Goal: Task Accomplishment & Management: Manage account settings

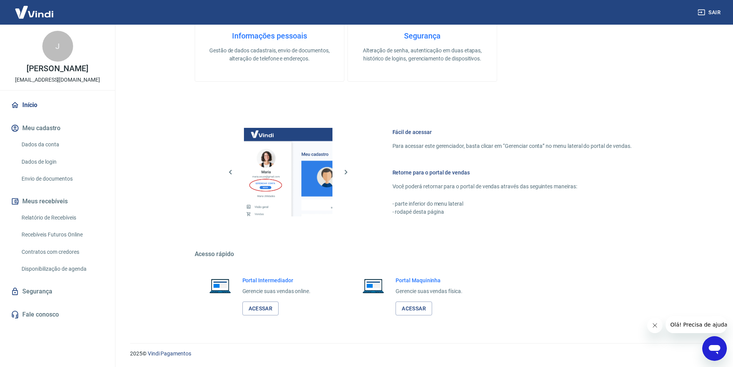
scroll to position [257, 0]
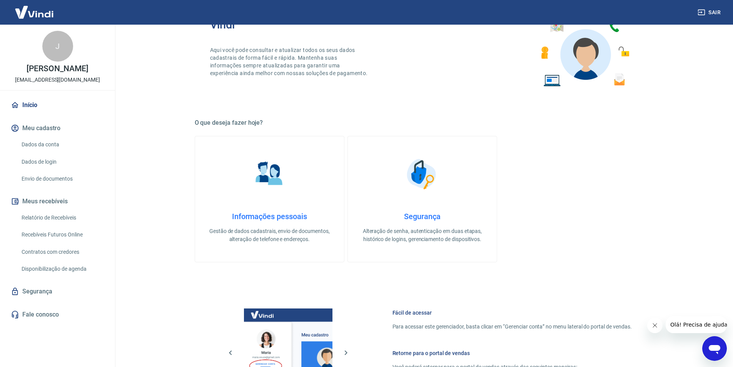
scroll to position [269, 0]
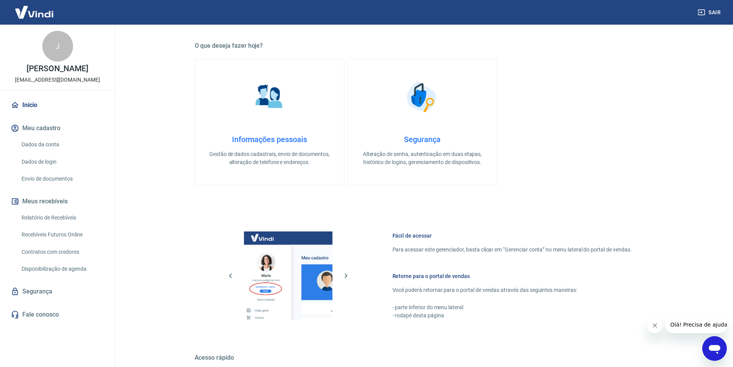
click at [274, 147] on div "Informações pessoais Gestão de dados cadastrais, envio de documentos, alteração…" at bounding box center [269, 151] width 124 height 32
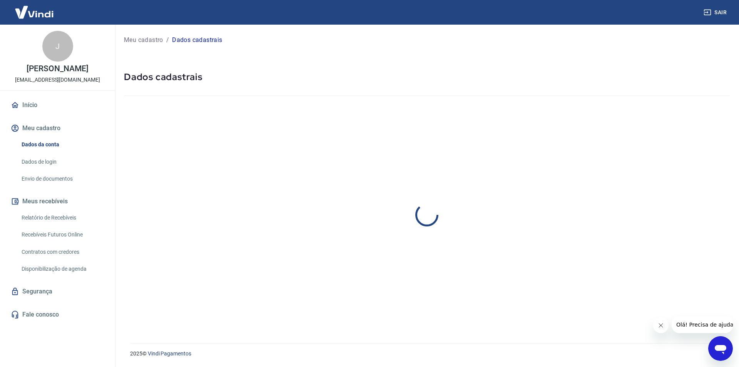
select select "PR"
select select "business"
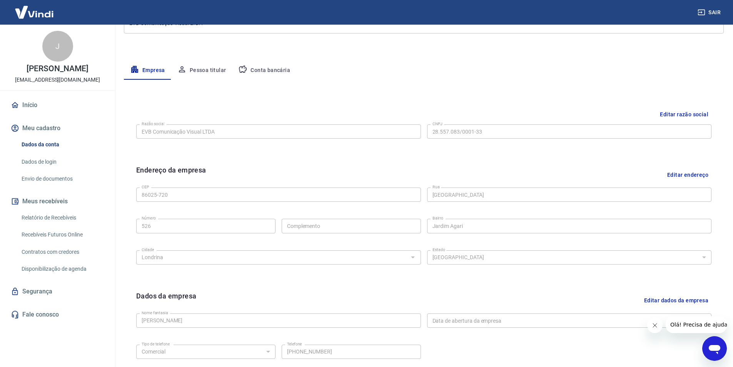
scroll to position [188, 0]
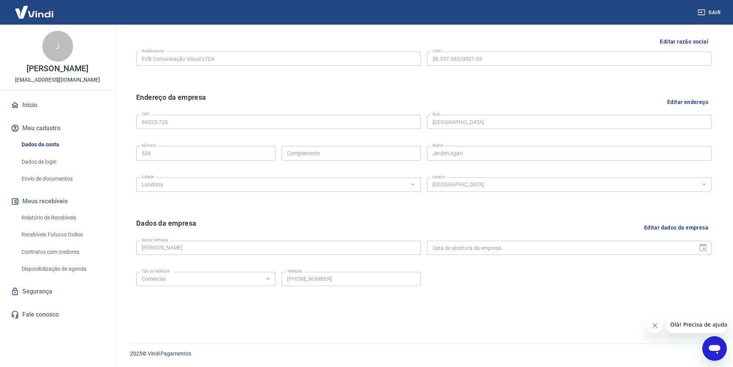
click at [59, 179] on link "Envio de documentos" at bounding box center [61, 179] width 87 height 16
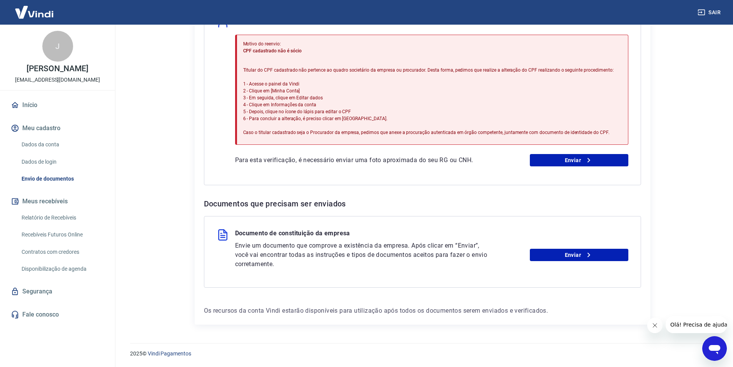
scroll to position [163, 0]
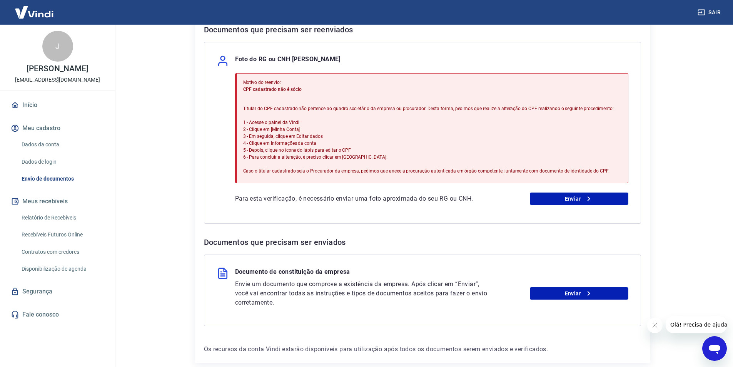
click at [557, 192] on div "Motivo do reenvio: CPF cadastrado não é sócio Titular do CPF cadastrado não per…" at bounding box center [431, 139] width 393 height 132
drag, startPoint x: 555, startPoint y: 195, endPoint x: 529, endPoint y: 195, distance: 25.8
click at [554, 195] on link "Enviar" at bounding box center [579, 198] width 98 height 12
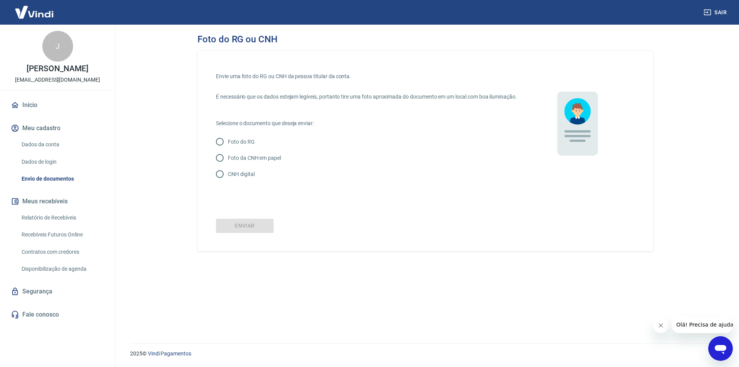
click at [241, 178] on p "CNH digital" at bounding box center [241, 174] width 27 height 8
click at [228, 182] on input "CNH digital" at bounding box center [220, 174] width 16 height 16
radio input "true"
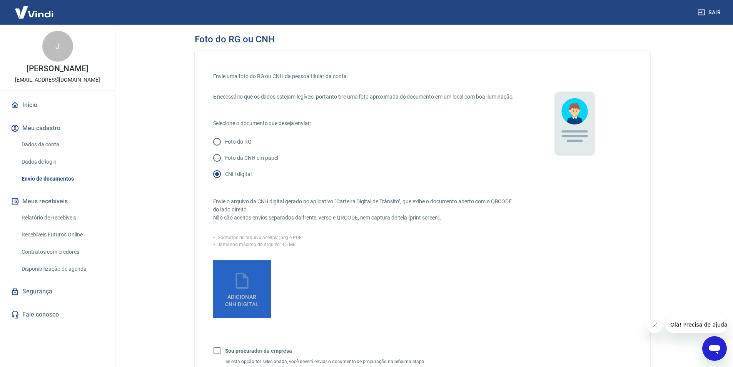
click at [254, 289] on label "Adicionar CNH Digital" at bounding box center [242, 289] width 58 height 58
click at [0, 0] on input "Adicionar CNH Digital" at bounding box center [0, 0] width 0 height 0
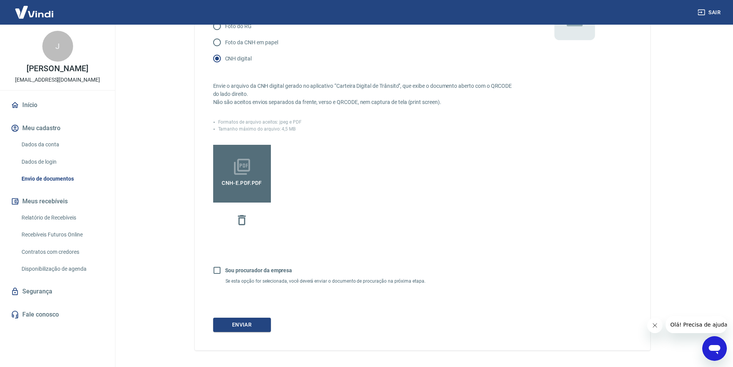
scroll to position [149, 0]
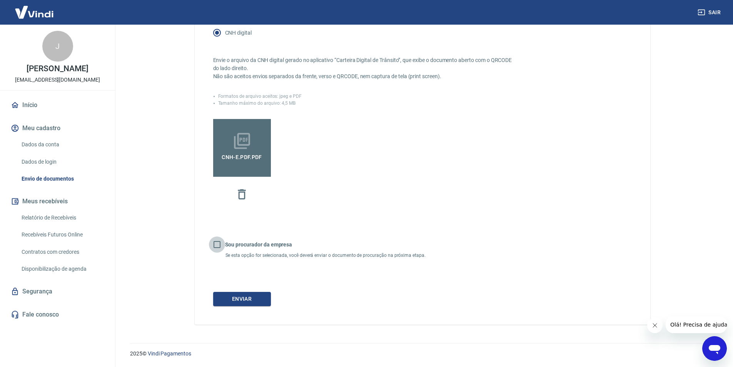
click at [220, 243] on input "Sou procurador da empresa" at bounding box center [217, 244] width 16 height 16
click at [237, 243] on b "Sou procurador da empresa" at bounding box center [258, 244] width 67 height 6
click at [225, 243] on input "Sou procurador da empresa" at bounding box center [217, 244] width 16 height 16
checkbox input "false"
click at [249, 296] on button "Enviar" at bounding box center [242, 299] width 58 height 14
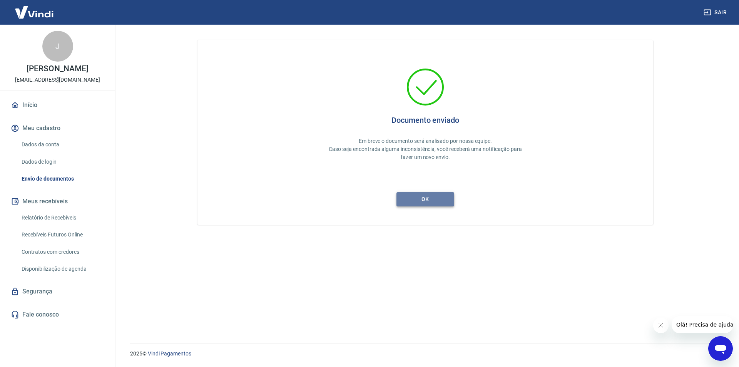
click at [422, 197] on button "ok" at bounding box center [425, 199] width 58 height 14
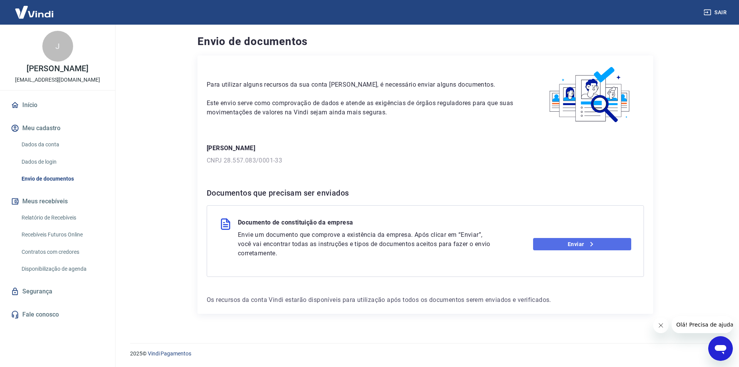
click at [558, 248] on link "Enviar" at bounding box center [582, 244] width 98 height 12
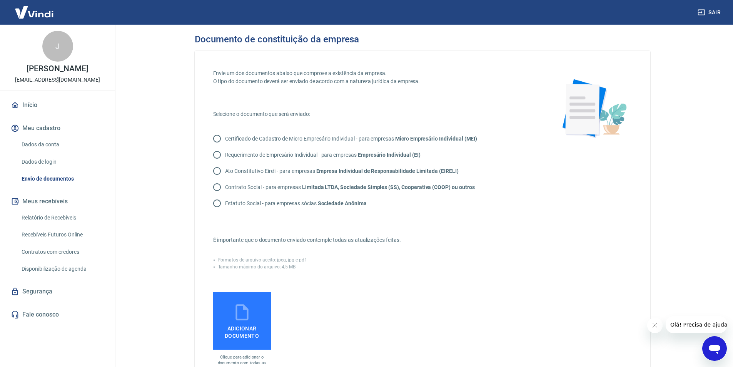
click at [249, 188] on p "Contrato Social - para empresas Limitada LTDA, Sociedade Simples (SS), Cooperat…" at bounding box center [350, 187] width 250 height 8
click at [225, 188] on input "Contrato Social - para empresas Limitada LTDA, Sociedade Simples (SS), Cooperat…" at bounding box center [217, 187] width 16 height 16
radio input "true"
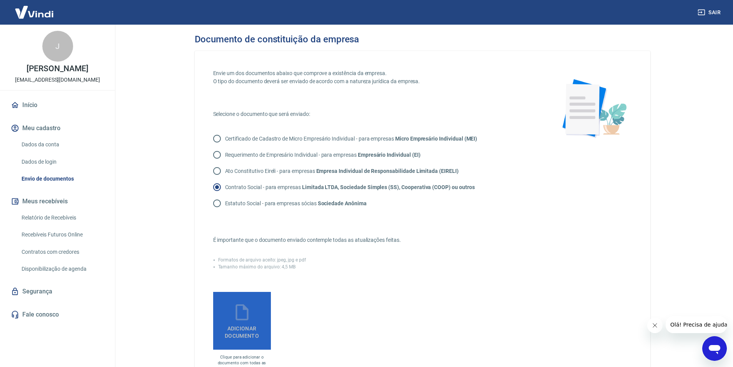
click at [248, 309] on icon at bounding box center [241, 312] width 13 height 16
click at [0, 0] on input "Adicionar documento" at bounding box center [0, 0] width 0 height 0
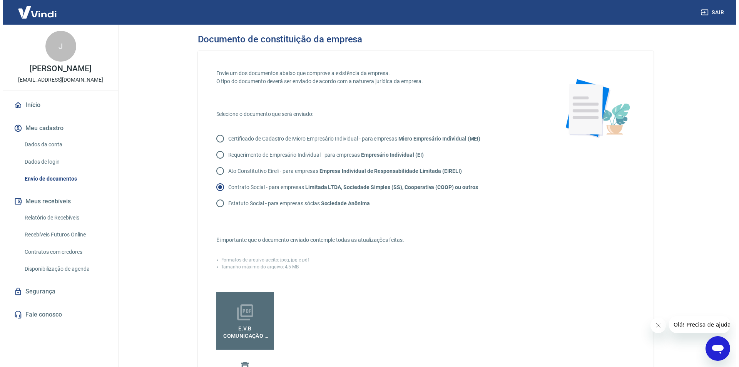
scroll to position [167, 0]
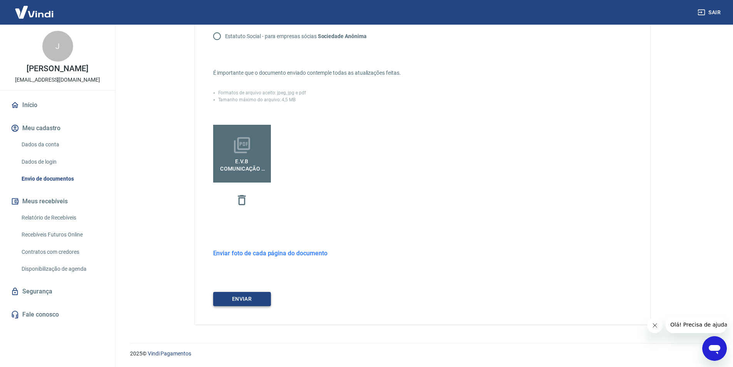
drag, startPoint x: 257, startPoint y: 297, endPoint x: 263, endPoint y: 295, distance: 6.2
click at [257, 297] on button "ENVIAR" at bounding box center [242, 299] width 58 height 14
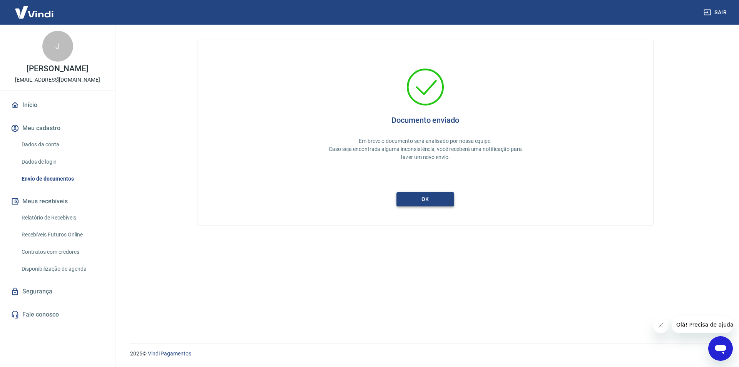
click at [426, 199] on button "ok" at bounding box center [425, 199] width 58 height 14
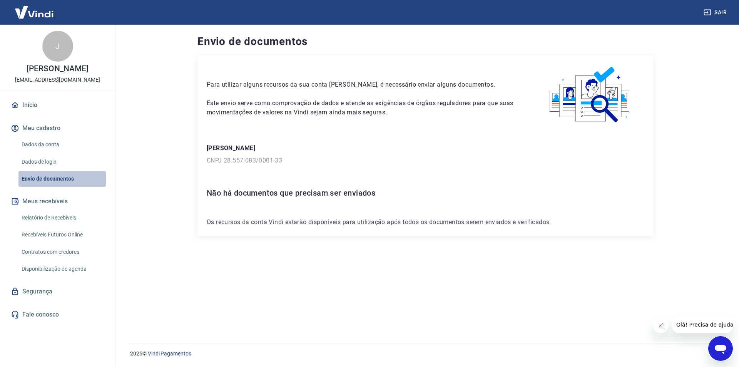
click at [50, 177] on link "Envio de documentos" at bounding box center [61, 179] width 87 height 16
click at [45, 159] on link "Dados de login" at bounding box center [61, 162] width 87 height 16
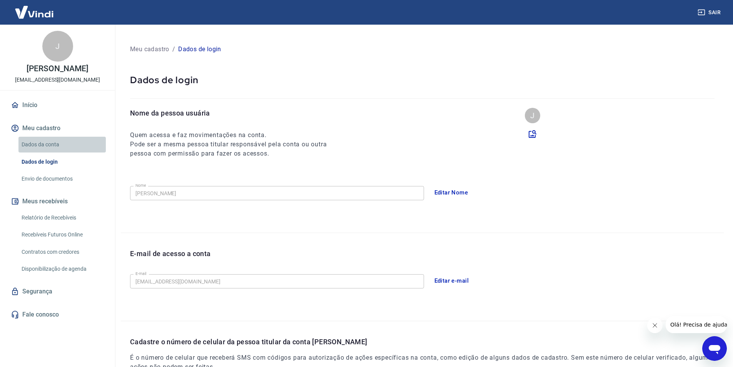
click at [47, 145] on link "Dados da conta" at bounding box center [61, 145] width 87 height 16
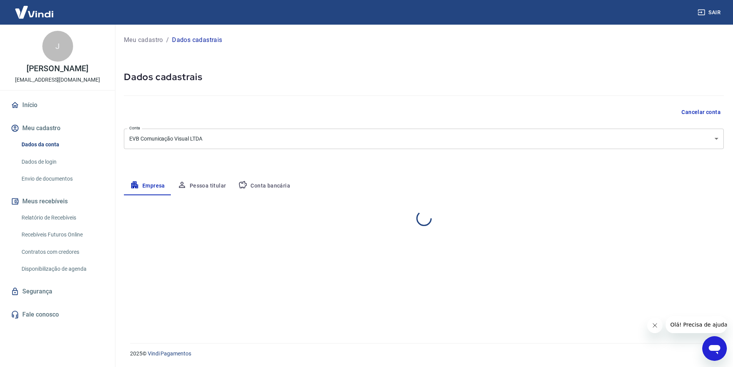
select select "PR"
select select "business"
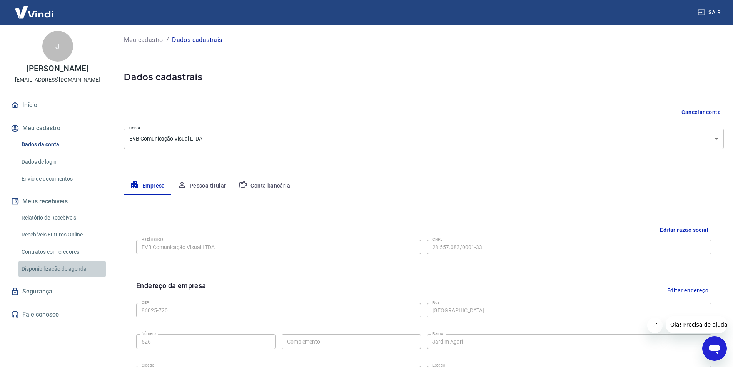
click at [59, 268] on link "Disponibilização de agenda" at bounding box center [61, 269] width 87 height 16
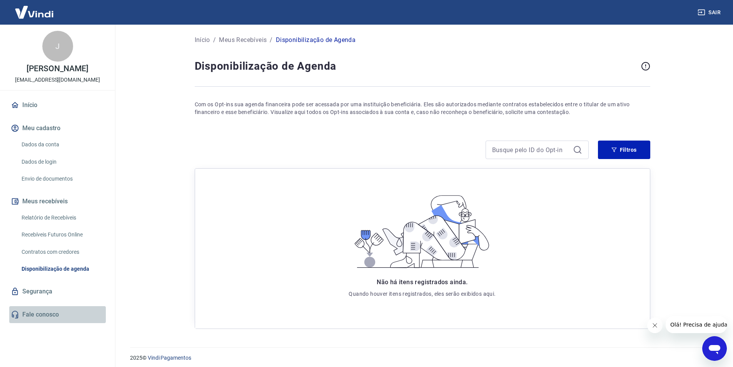
click at [41, 313] on link "Fale conosco" at bounding box center [57, 314] width 97 height 17
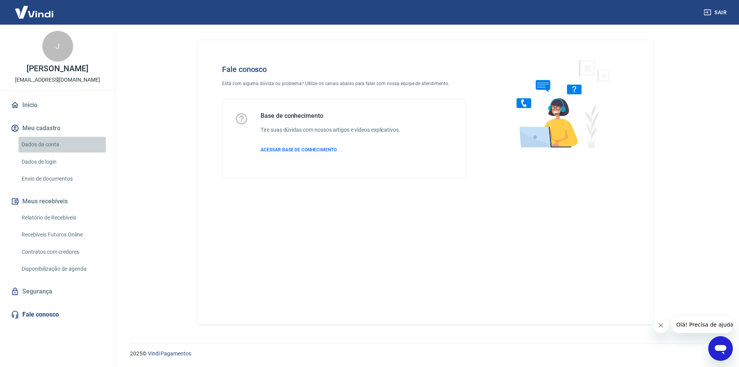
click at [42, 141] on link "Dados da conta" at bounding box center [61, 145] width 87 height 16
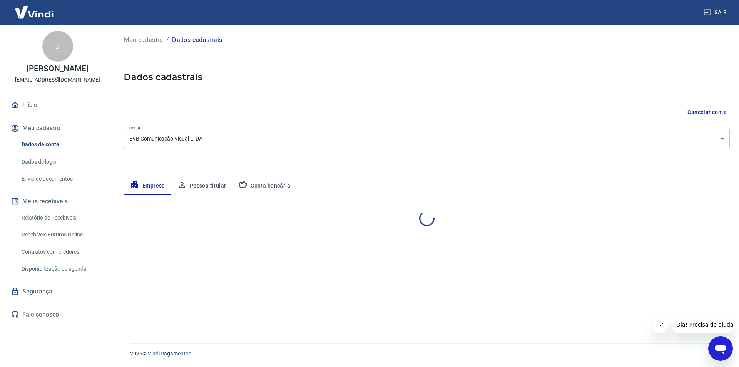
select select "PR"
select select "business"
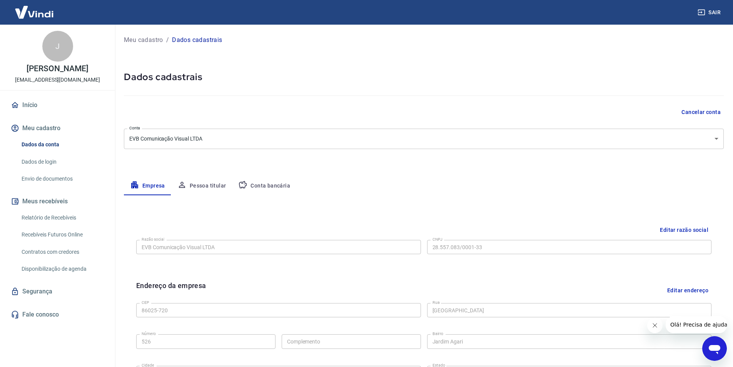
scroll to position [77, 0]
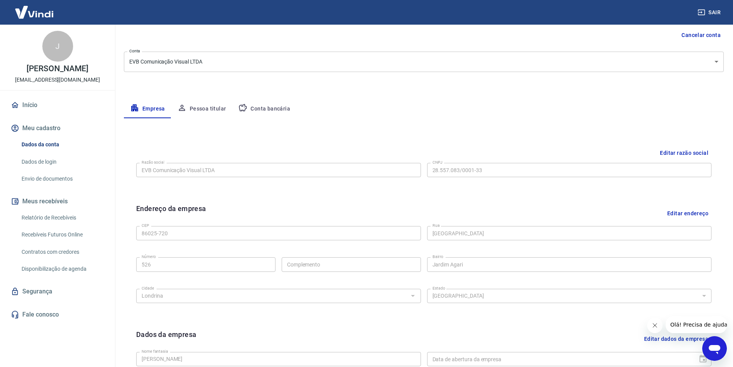
click at [204, 112] on button "Pessoa titular" at bounding box center [201, 109] width 61 height 18
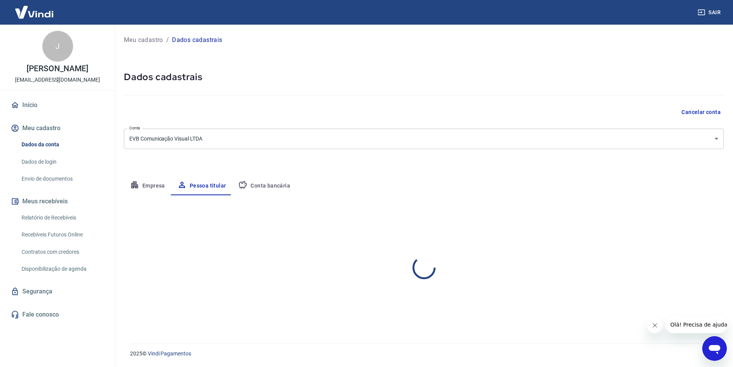
scroll to position [0, 0]
click at [698, 220] on button "Editar nome e CPF" at bounding box center [701, 217] width 57 height 15
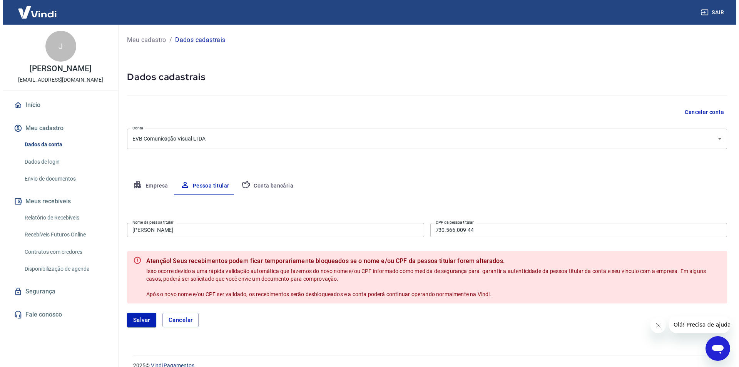
scroll to position [12, 0]
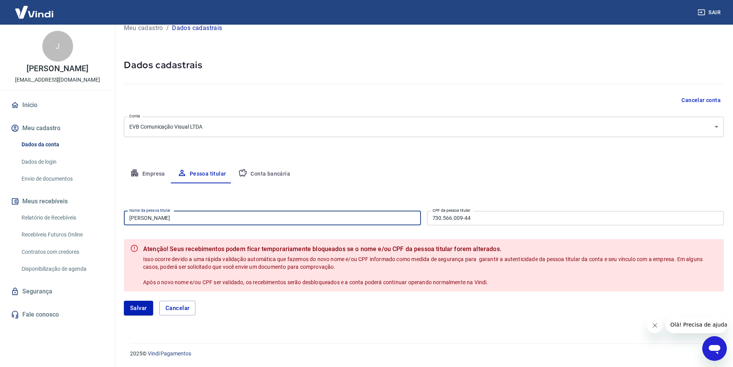
drag, startPoint x: 292, startPoint y: 216, endPoint x: 72, endPoint y: 232, distance: 221.4
click at [72, 232] on div "Sair J [PERSON_NAME] [EMAIL_ADDRESS][DOMAIN_NAME] Início Meu cadastro Dados da …" at bounding box center [366, 171] width 733 height 367
type input "[PERSON_NAME]"
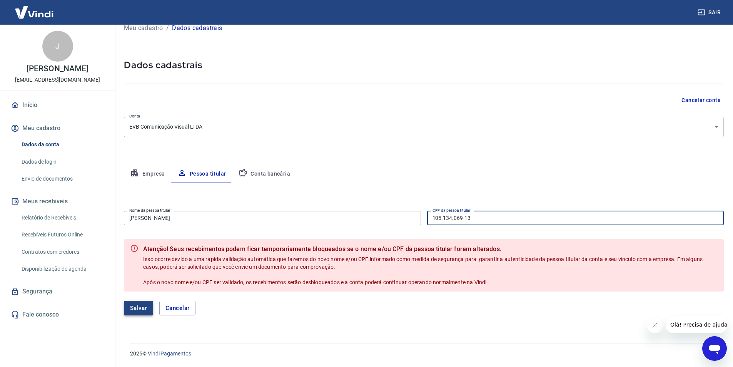
type input "105.134.069-13"
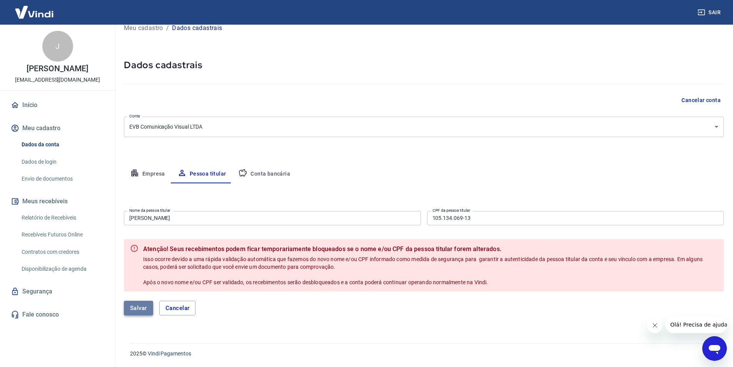
click at [131, 309] on button "Salvar" at bounding box center [138, 307] width 29 height 15
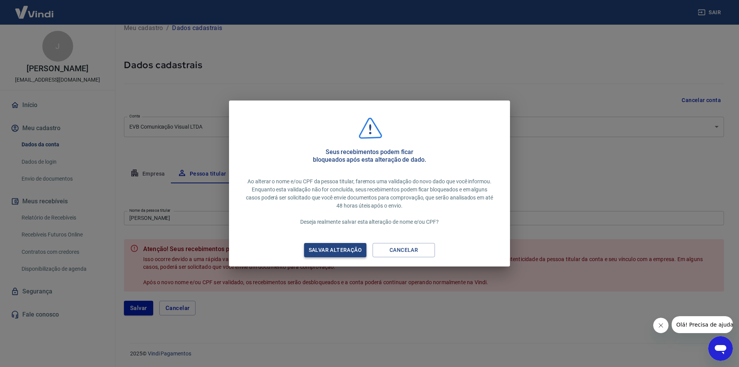
click at [353, 251] on div "Salvar alteração" at bounding box center [335, 250] width 72 height 10
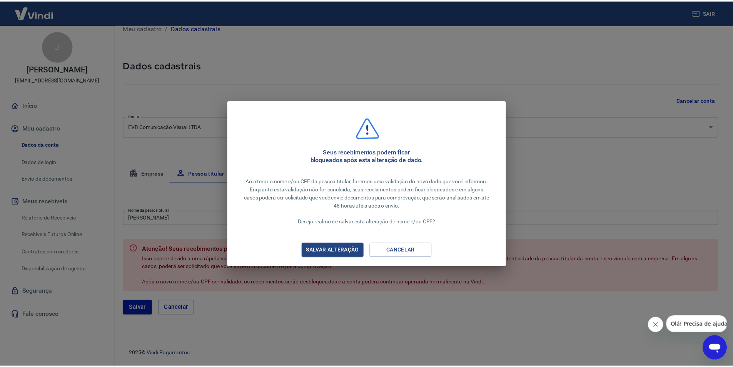
scroll to position [0, 0]
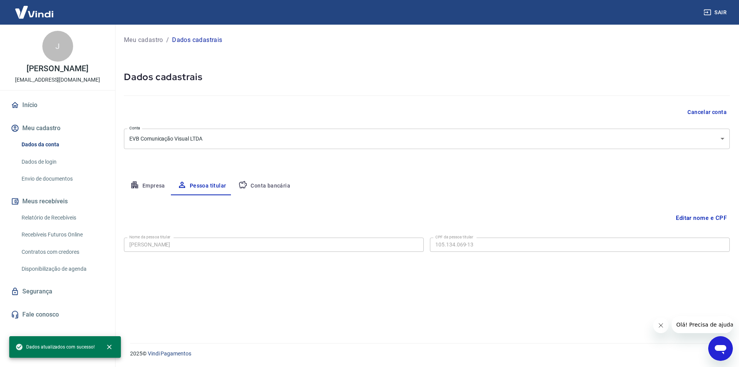
click at [277, 186] on button "Conta bancária" at bounding box center [264, 186] width 64 height 18
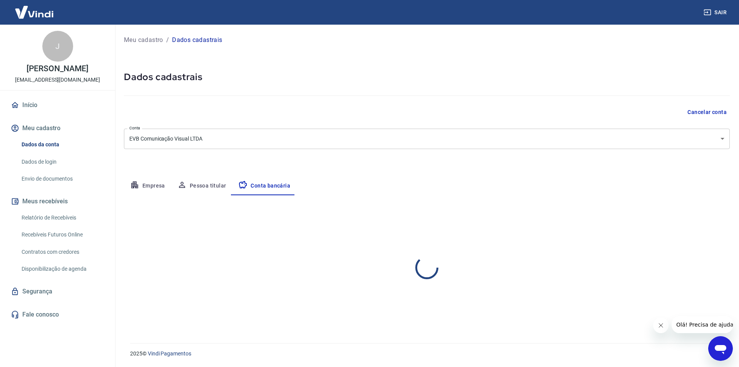
select select "1"
click at [689, 220] on button "Editar conta bancária" at bounding box center [697, 217] width 64 height 15
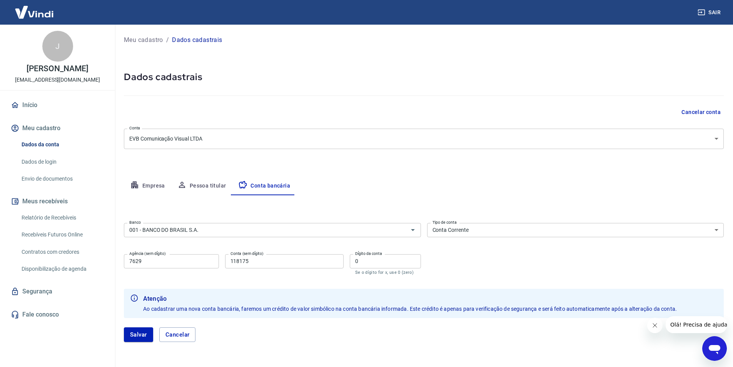
scroll to position [27, 0]
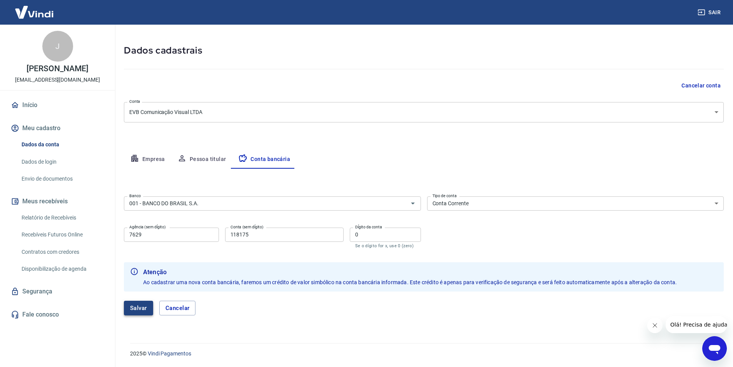
click at [134, 306] on button "Salvar" at bounding box center [138, 307] width 29 height 15
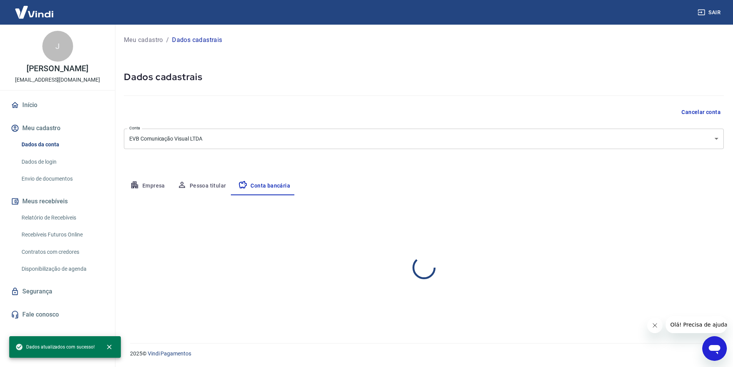
scroll to position [0, 0]
select select "1"
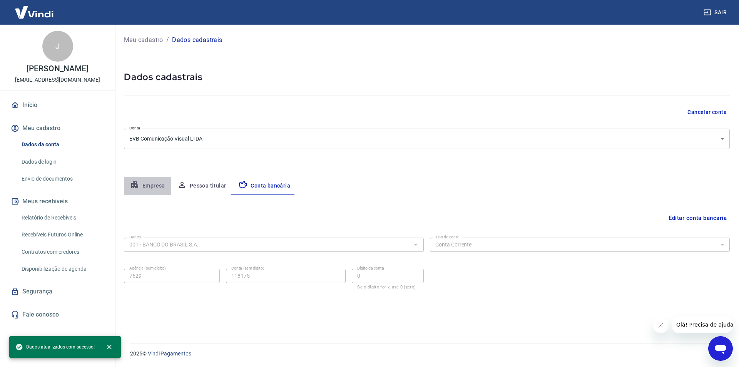
click at [138, 184] on icon "button" at bounding box center [134, 184] width 9 height 9
select select "PR"
select select "business"
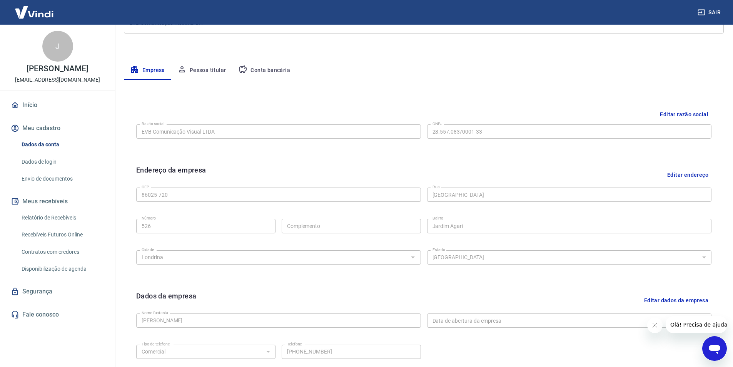
scroll to position [188, 0]
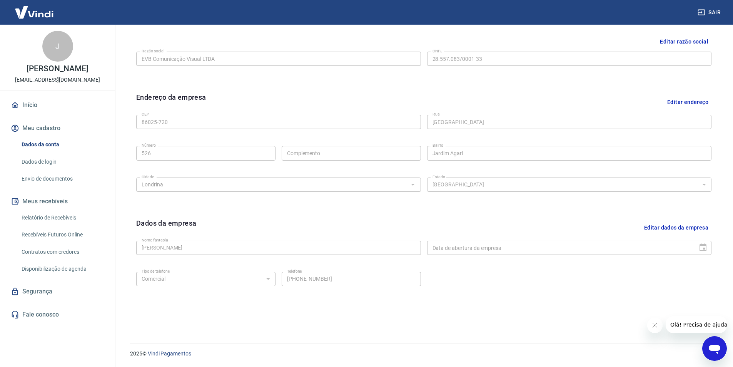
click at [670, 229] on button "Editar dados da empresa" at bounding box center [676, 228] width 70 height 20
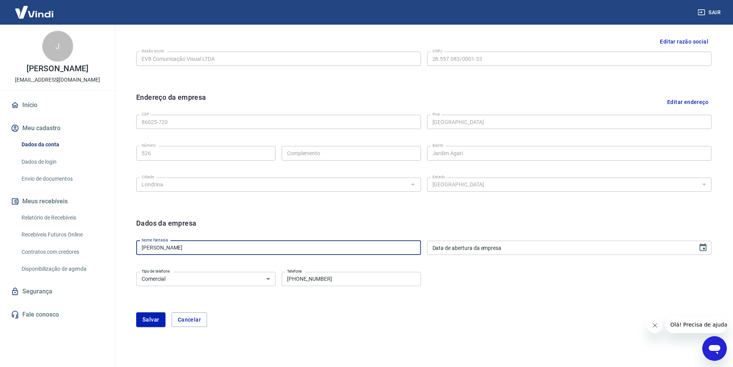
drag, startPoint x: 269, startPoint y: 252, endPoint x: 22, endPoint y: 240, distance: 247.3
type input "Global Adesivos"
type input "DD/MM/YYYY"
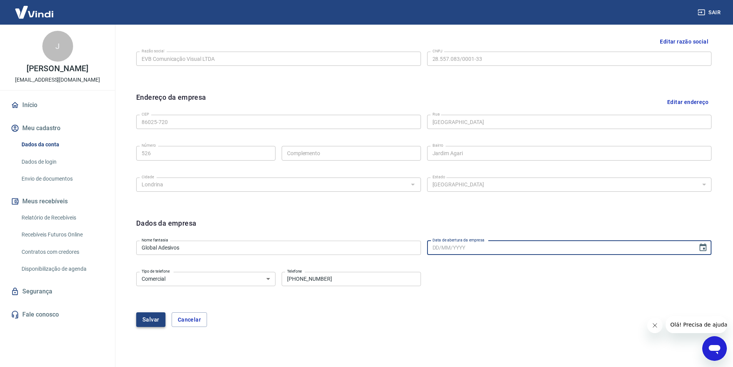
click at [147, 320] on button "Salvar" at bounding box center [150, 319] width 29 height 15
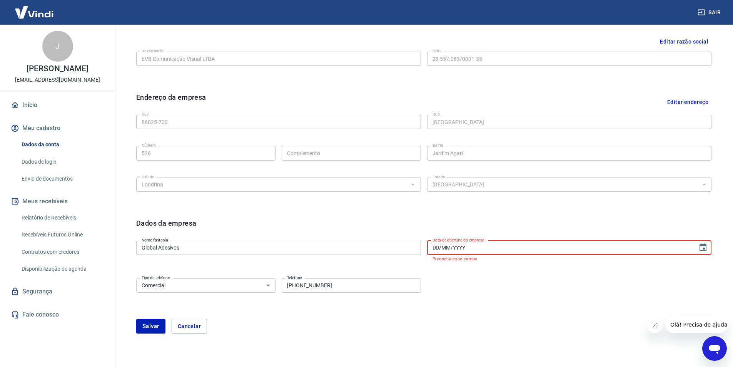
click at [460, 252] on input "DD/MM/YYYY" at bounding box center [559, 247] width 265 height 14
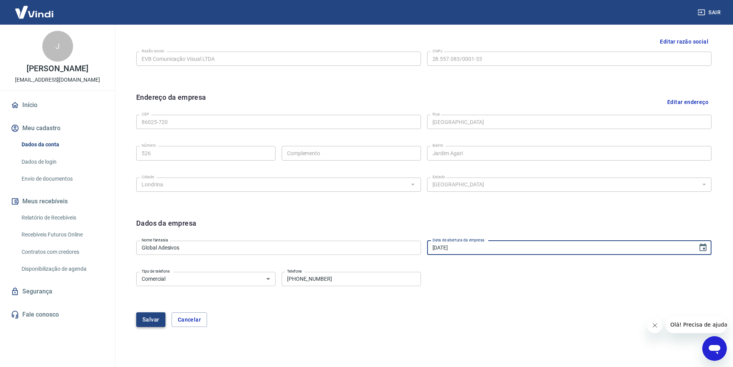
type input "[DATE]"
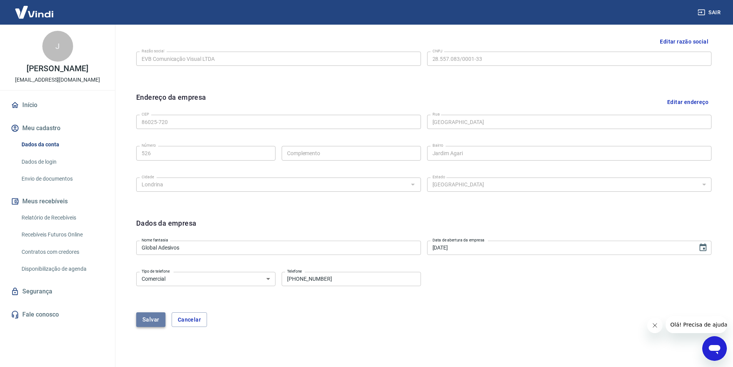
click at [138, 321] on button "Salvar" at bounding box center [150, 319] width 29 height 15
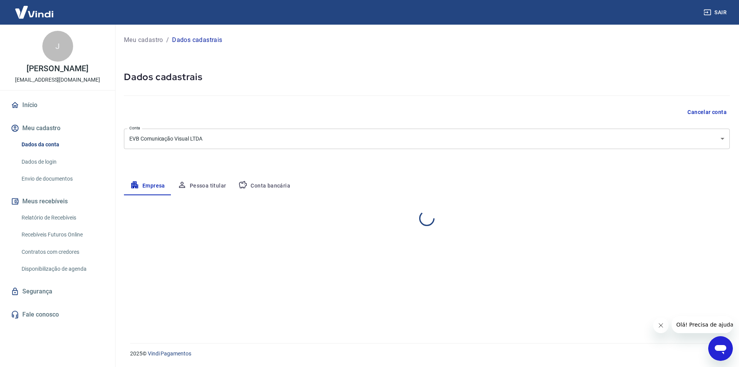
select select "PR"
select select "business"
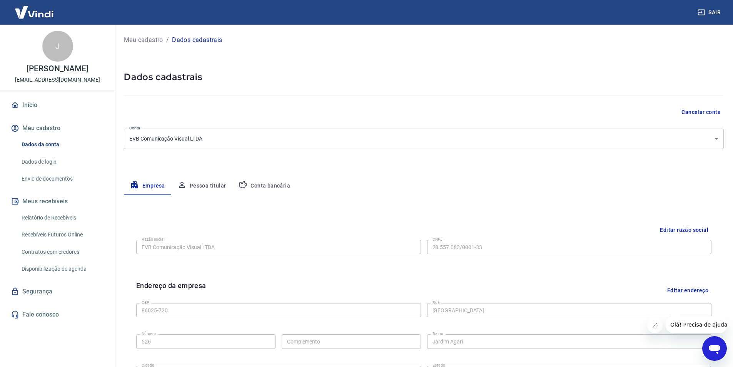
scroll to position [38, 0]
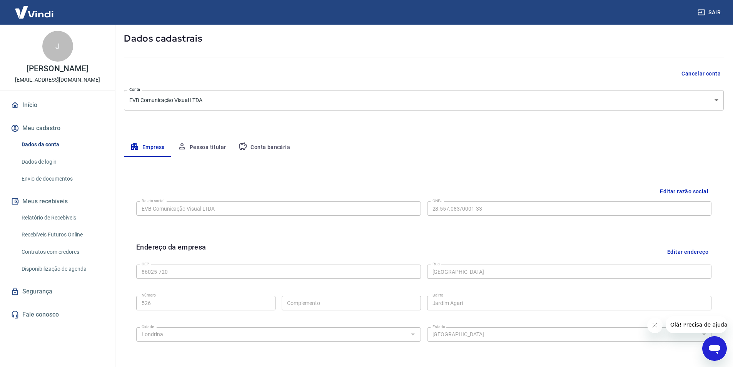
click at [214, 147] on button "Pessoa titular" at bounding box center [201, 147] width 61 height 18
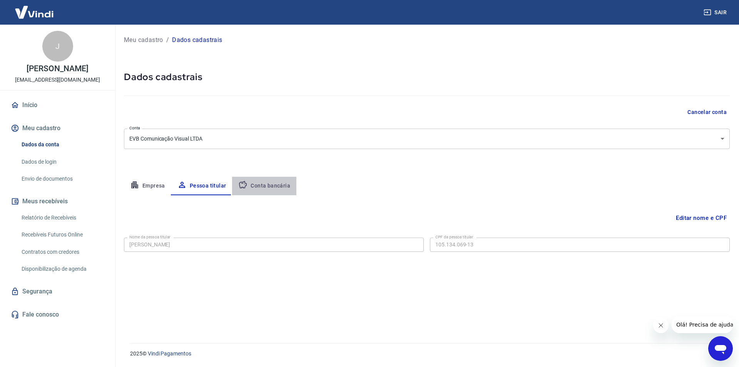
click at [285, 188] on button "Conta bancária" at bounding box center [264, 186] width 64 height 18
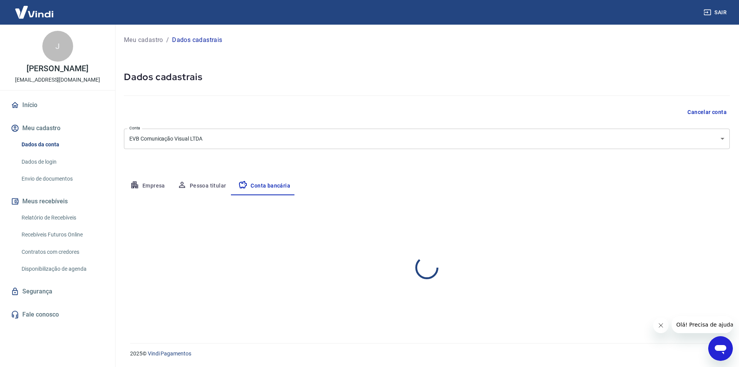
select select "1"
click at [31, 104] on link "Início" at bounding box center [57, 105] width 97 height 17
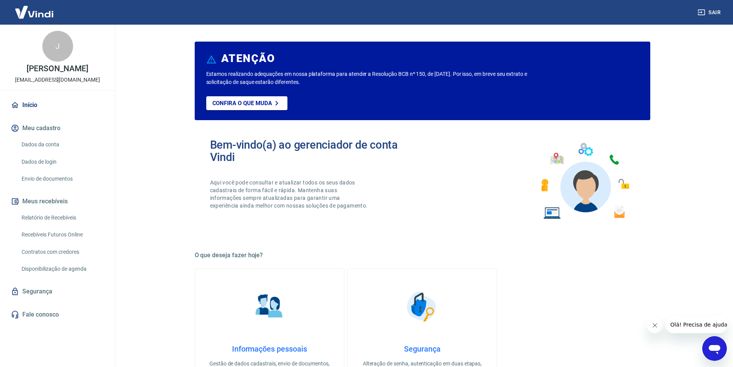
click at [48, 287] on link "Segurança" at bounding box center [57, 291] width 97 height 17
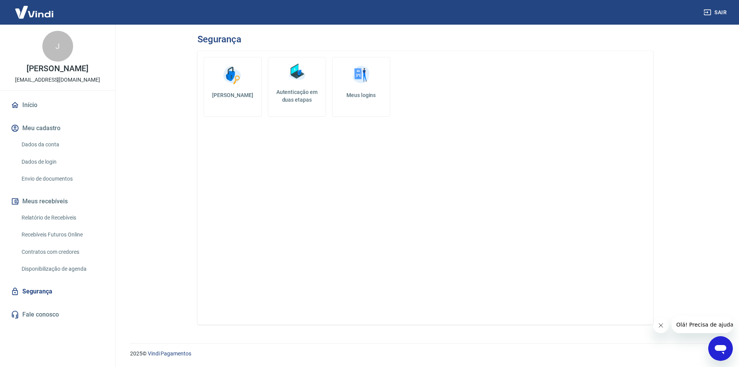
click at [366, 92] on h5 "Meus logins" at bounding box center [361, 95] width 45 height 8
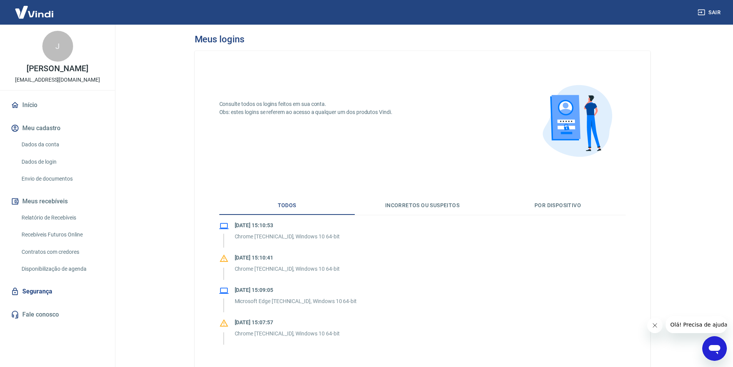
click at [61, 288] on link "Segurança" at bounding box center [57, 291] width 97 height 17
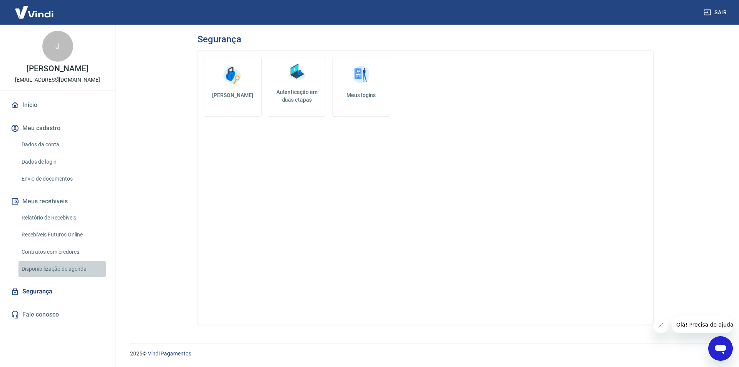
click at [61, 272] on link "Disponibilização de agenda" at bounding box center [61, 269] width 87 height 16
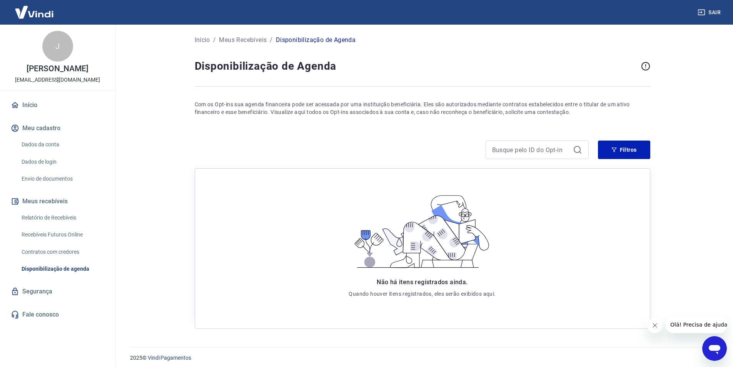
click at [58, 249] on link "Contratos com credores" at bounding box center [61, 252] width 87 height 16
click at [62, 237] on link "Recebíveis Futuros Online" at bounding box center [61, 235] width 87 height 16
click at [51, 145] on link "Dados da conta" at bounding box center [61, 145] width 87 height 16
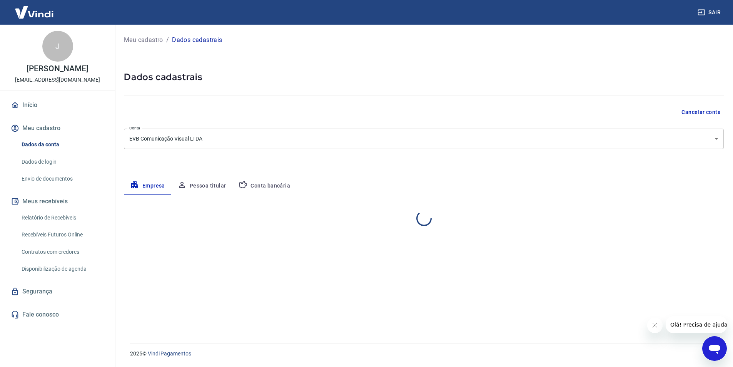
select select "PR"
select select "business"
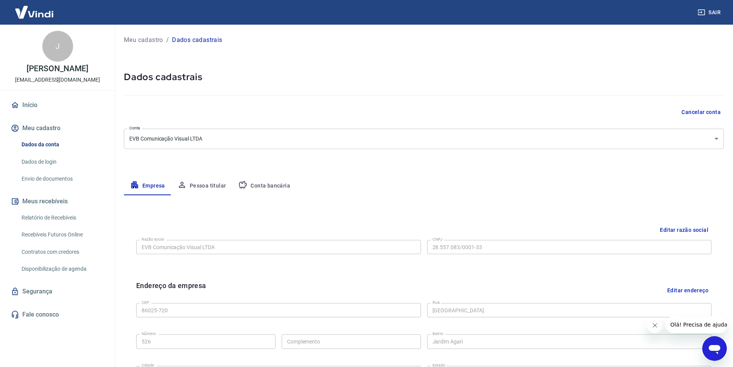
click at [210, 185] on button "Pessoa titular" at bounding box center [201, 186] width 61 height 18
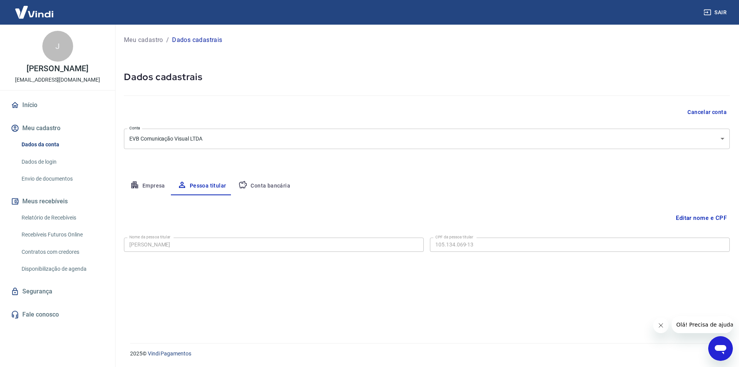
click at [265, 184] on button "Conta bancária" at bounding box center [264, 186] width 64 height 18
select select "1"
click at [26, 103] on link "Início" at bounding box center [57, 105] width 97 height 17
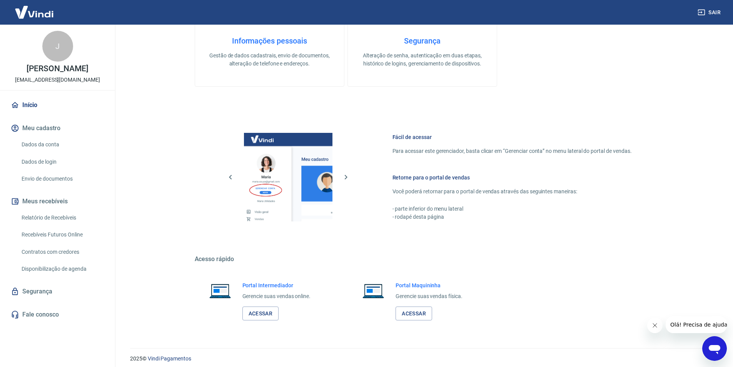
scroll to position [313, 0]
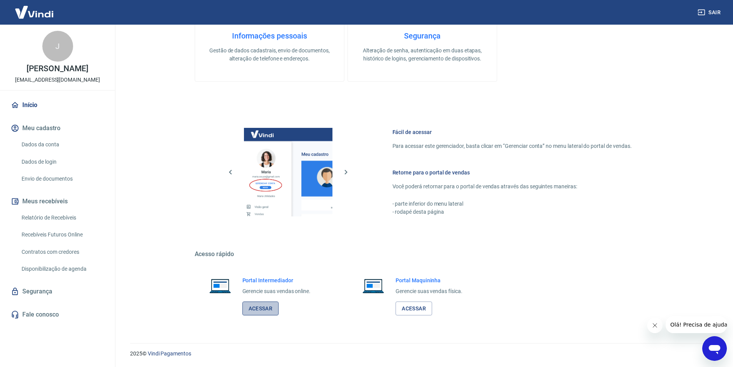
click at [265, 307] on link "Acessar" at bounding box center [260, 308] width 37 height 14
